Goal: Navigation & Orientation: Find specific page/section

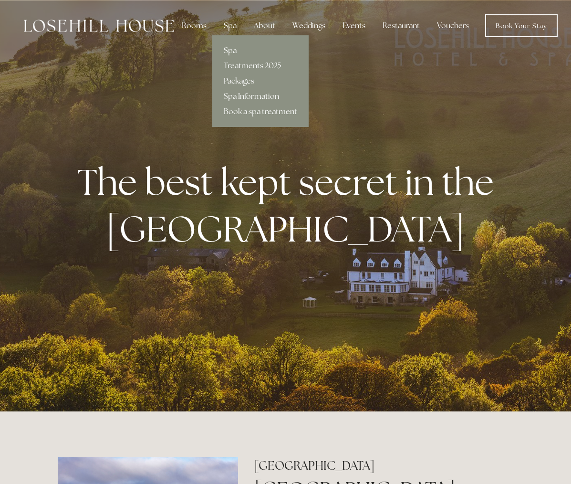
click at [241, 84] on link "Packages" at bounding box center [260, 81] width 96 height 15
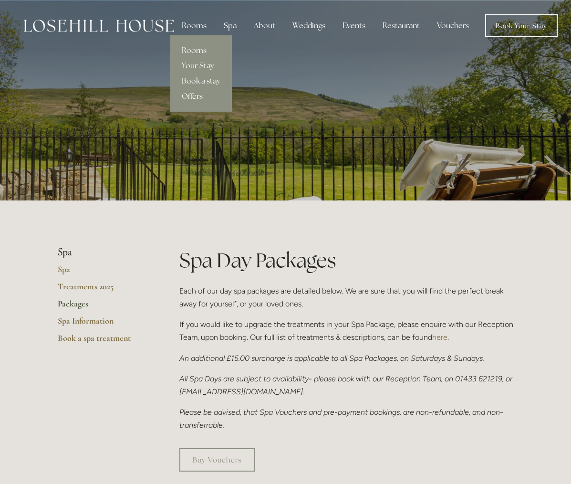
click at [193, 98] on link "Offers" at bounding box center [201, 96] width 62 height 15
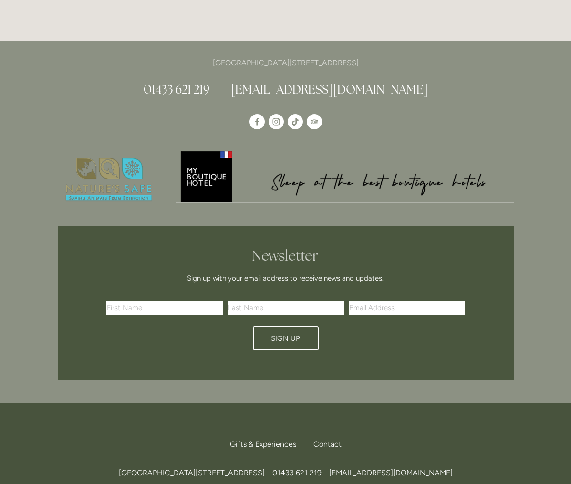
scroll to position [2077, 0]
drag, startPoint x: 364, startPoint y: 33, endPoint x: 392, endPoint y: 30, distance: 27.8
click at [392, 56] on p "[GEOGRAPHIC_DATA][STREET_ADDRESS]" at bounding box center [286, 62] width 456 height 13
copy p "S33 6AF"
